Goal: Information Seeking & Learning: Learn about a topic

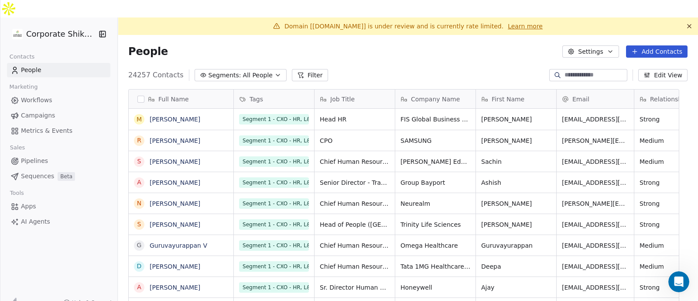
scroll to position [3, 0]
click at [58, 108] on link "Campaigns" at bounding box center [58, 115] width 103 height 14
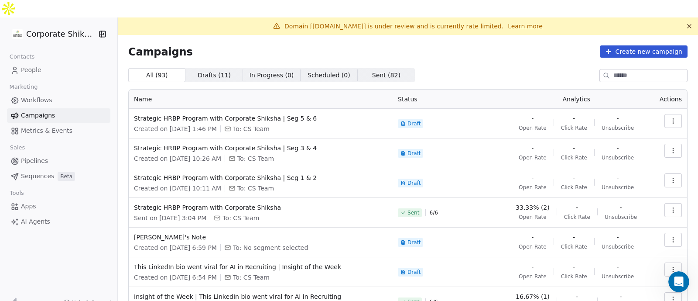
click at [372, 71] on span "Sent ( 82 )" at bounding box center [386, 75] width 28 height 9
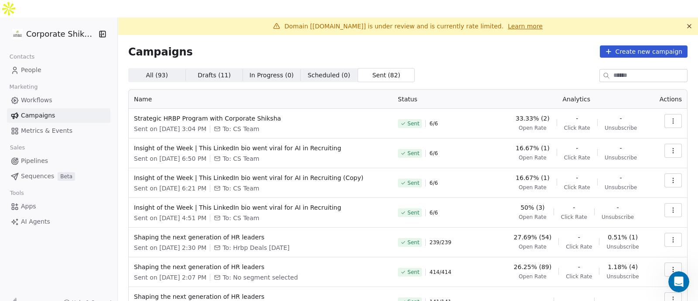
click at [614, 69] on input at bounding box center [651, 75] width 74 height 12
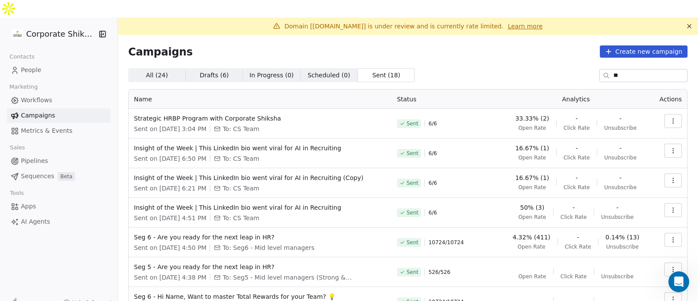
type input "*"
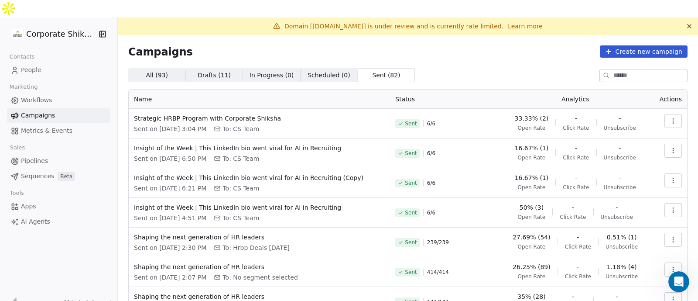
click at [477, 68] on div "All ( 93 ) All ( 93 ) Drafts ( 11 ) Drafts ( 11 ) In Progress ( 0 ) In Progress…" at bounding box center [408, 75] width 560 height 14
click at [52, 63] on link "People" at bounding box center [58, 70] width 103 height 14
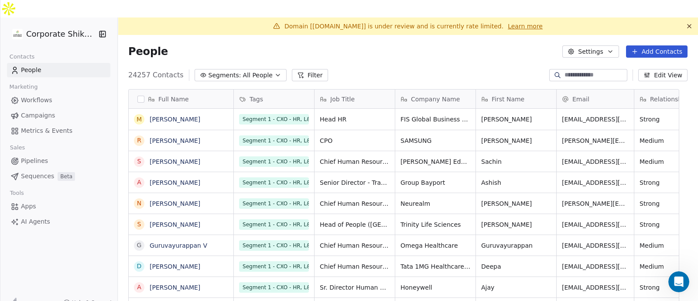
scroll to position [256, 564]
click at [81, 108] on link "Campaigns" at bounding box center [58, 115] width 103 height 14
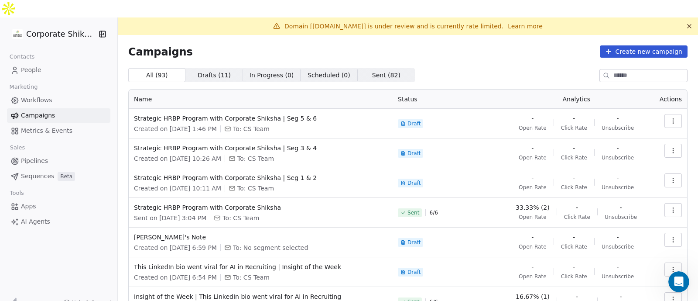
scroll to position [124, 0]
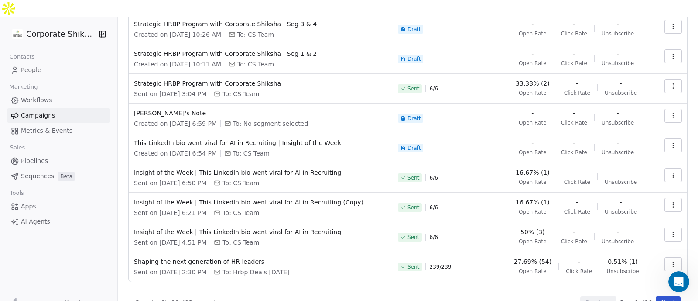
click at [656, 296] on button "Next" at bounding box center [668, 302] width 25 height 12
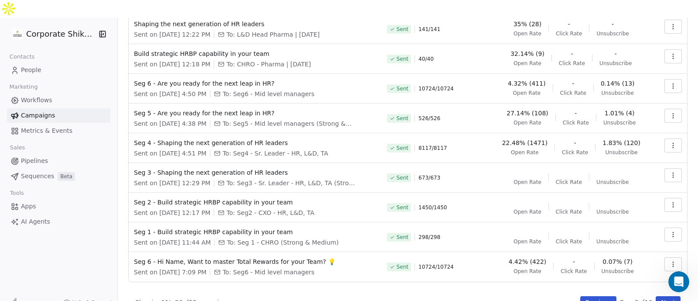
scroll to position [0, 0]
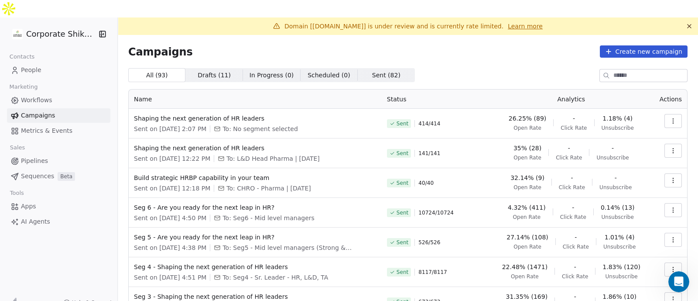
click at [80, 63] on link "People" at bounding box center [58, 70] width 103 height 14
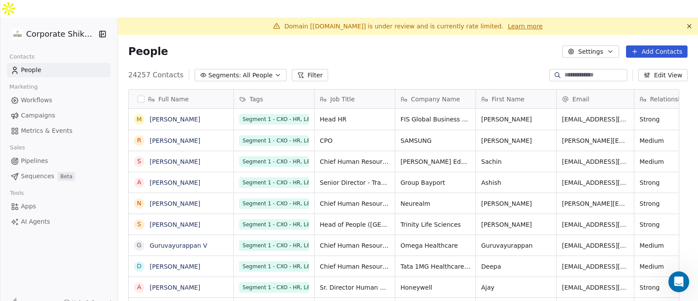
scroll to position [256, 564]
click at [510, 22] on link "Learn more" at bounding box center [525, 26] width 35 height 9
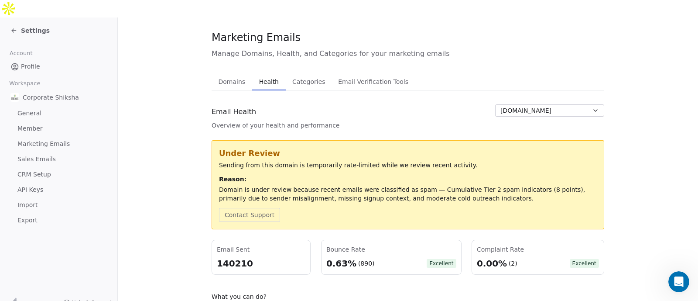
scroll to position [33, 0]
click at [509, 106] on span "[DOMAIN_NAME]" at bounding box center [526, 110] width 51 height 9
click at [522, 121] on span "[DOMAIN_NAME]" at bounding box center [525, 124] width 51 height 9
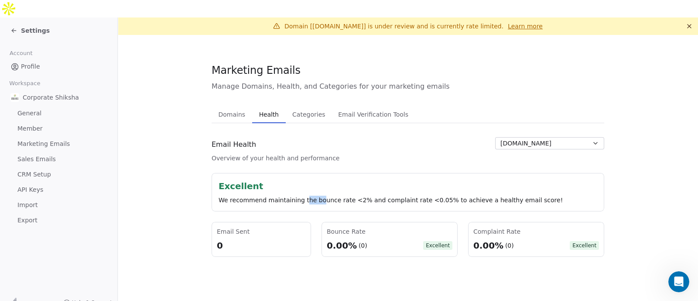
drag, startPoint x: 305, startPoint y: 181, endPoint x: 321, endPoint y: 181, distance: 16.6
click at [321, 196] on div "We recommend maintaining the bounce rate <2% and complaint rate <0.05% to achie…" at bounding box center [408, 200] width 379 height 9
drag, startPoint x: 321, startPoint y: 181, endPoint x: 347, endPoint y: 182, distance: 25.8
click at [347, 196] on div "We recommend maintaining the bounce rate <2% and complaint rate <0.05% to achie…" at bounding box center [408, 200] width 379 height 9
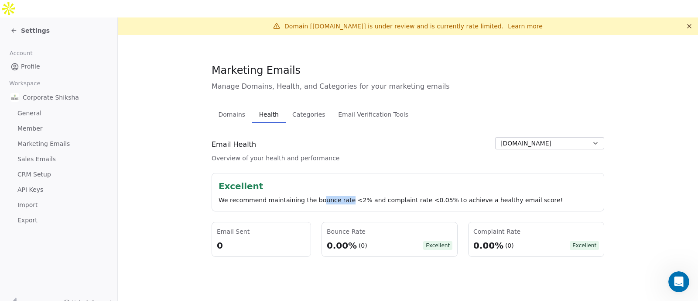
click at [347, 196] on div "We recommend maintaining the bounce rate <2% and complaint rate <0.05% to achie…" at bounding box center [408, 200] width 379 height 9
drag, startPoint x: 363, startPoint y: 180, endPoint x: 417, endPoint y: 180, distance: 54.1
click at [417, 196] on div "We recommend maintaining the bounce rate <2% and complaint rate <0.05% to achie…" at bounding box center [408, 200] width 379 height 9
click at [532, 139] on span "[DOMAIN_NAME]" at bounding box center [526, 143] width 51 height 9
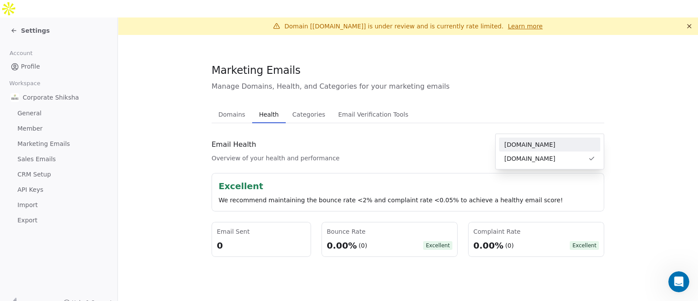
click at [532, 138] on div "[DOMAIN_NAME]" at bounding box center [549, 144] width 101 height 14
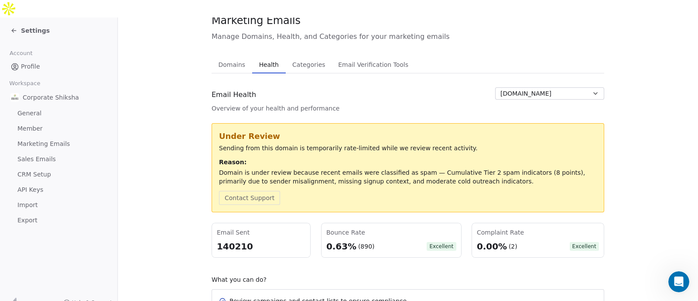
scroll to position [51, 0]
click at [509, 241] on div "(2)" at bounding box center [513, 245] width 9 height 9
drag, startPoint x: 378, startPoint y: 223, endPoint x: 337, endPoint y: 227, distance: 41.2
click at [337, 239] on div "0.63% (890) Excellent" at bounding box center [392, 245] width 130 height 12
click at [337, 239] on div "0.63%" at bounding box center [342, 245] width 30 height 12
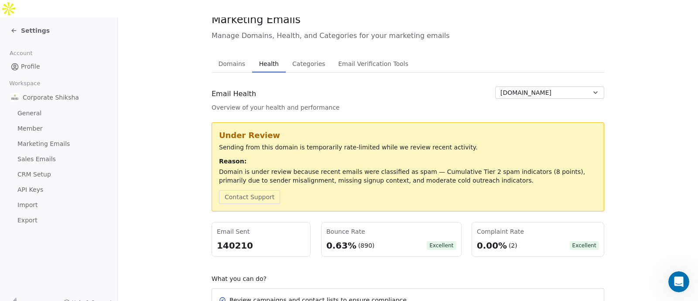
click at [525, 88] on span "[DOMAIN_NAME]" at bounding box center [526, 92] width 51 height 9
click at [519, 106] on span "[DOMAIN_NAME]" at bounding box center [525, 107] width 51 height 9
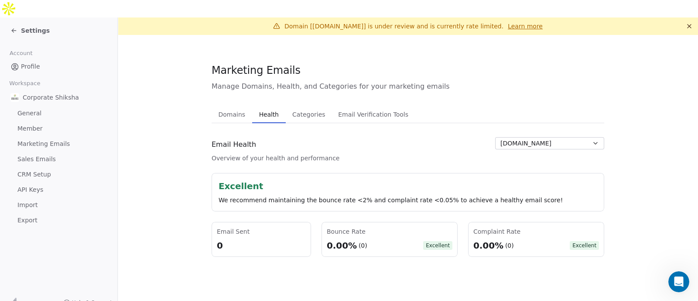
click at [301, 106] on button "Categories Categories" at bounding box center [309, 114] width 46 height 17
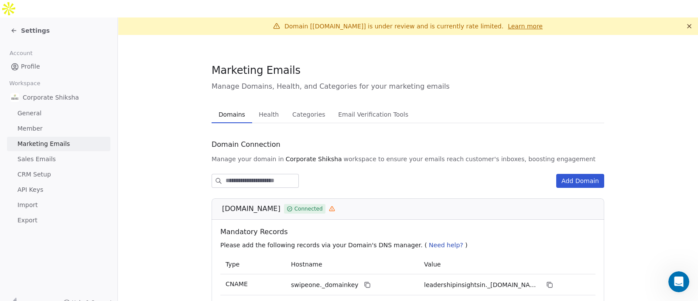
click at [228, 108] on span "Domains" at bounding box center [232, 114] width 34 height 12
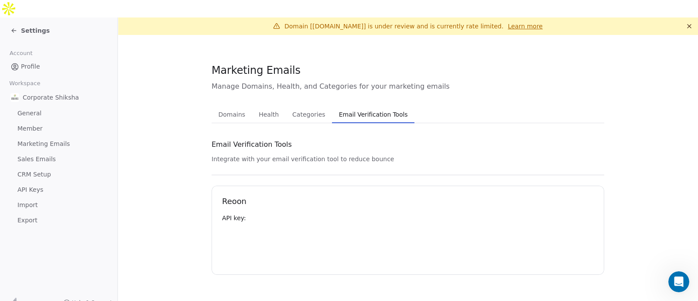
click at [336, 108] on span "Email Verification Tools" at bounding box center [374, 114] width 76 height 12
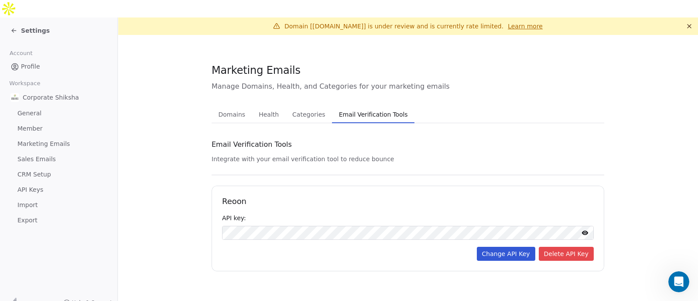
click at [282, 106] on div "Domains Domains Health Health Categories Categories Email Verification Tools Em…" at bounding box center [408, 114] width 393 height 17
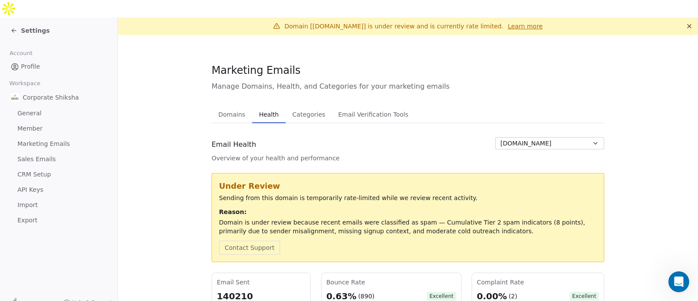
scroll to position [113, 0]
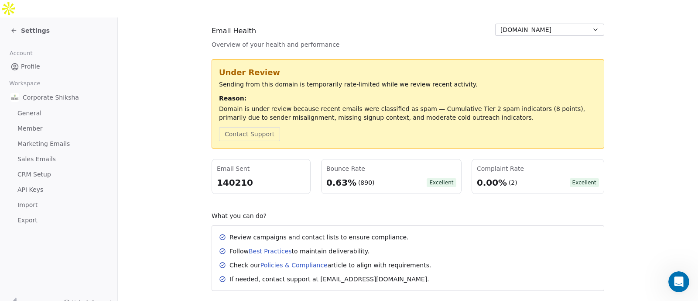
click at [260, 247] on link "Best Practices" at bounding box center [270, 250] width 43 height 7
click at [292, 261] on link "Policies & Compliance" at bounding box center [294, 264] width 67 height 7
